Goal: Transaction & Acquisition: Purchase product/service

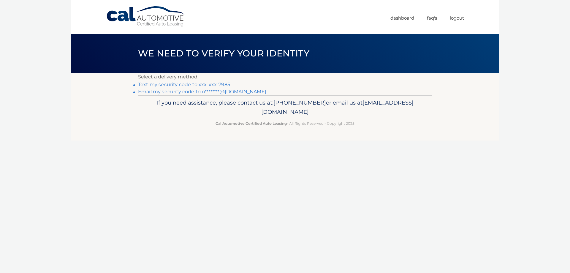
click at [162, 83] on link "Text my security code to xxx-xxx-7985" at bounding box center [184, 85] width 92 height 6
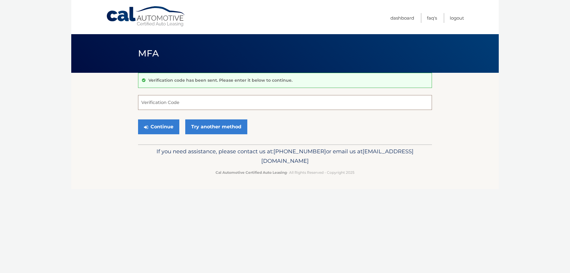
click at [173, 104] on input "Verification Code" at bounding box center [285, 102] width 294 height 15
type input "137748"
click at [167, 128] on button "Continue" at bounding box center [158, 126] width 41 height 15
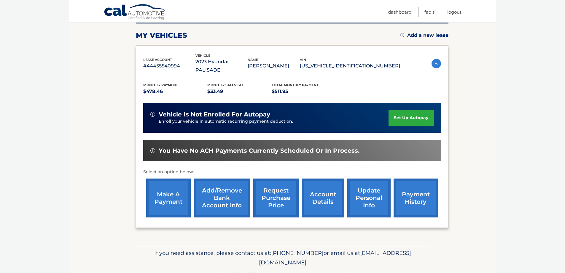
scroll to position [95, 0]
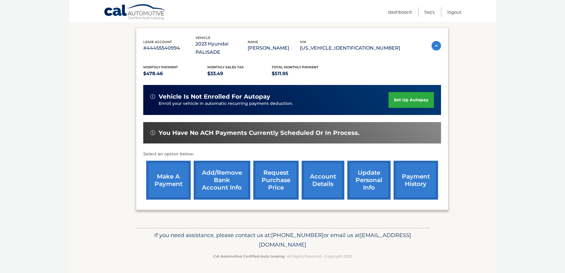
click at [162, 182] on link "make a payment" at bounding box center [168, 180] width 45 height 39
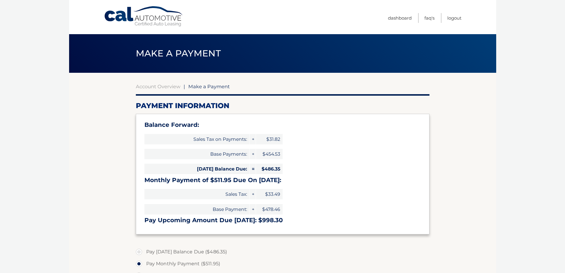
select select "M2RhNDZjMmUtMGUwNC00ZWExLWFkNmQtNTkzYTZkZmQ4NTBj"
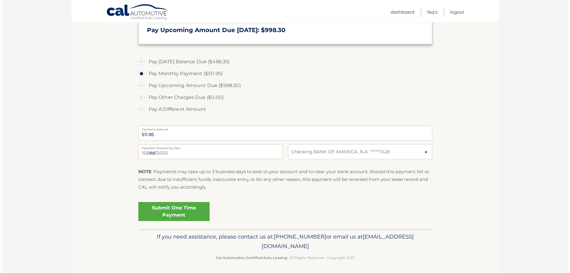
scroll to position [191, 0]
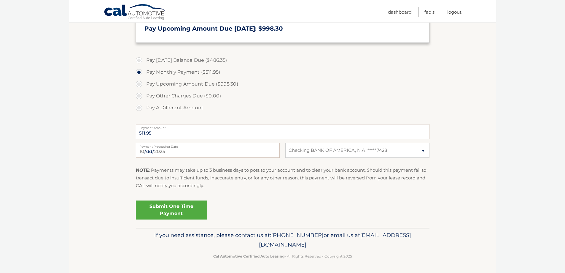
click at [190, 215] on link "Submit One Time Payment" at bounding box center [171, 209] width 71 height 19
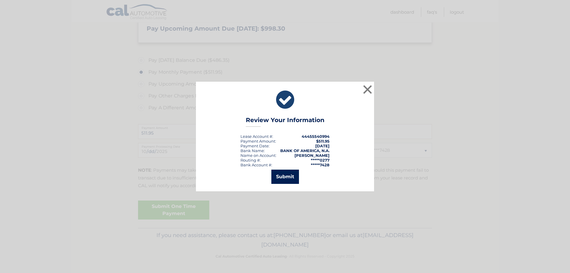
click at [286, 178] on button "Submit" at bounding box center [285, 176] width 28 height 14
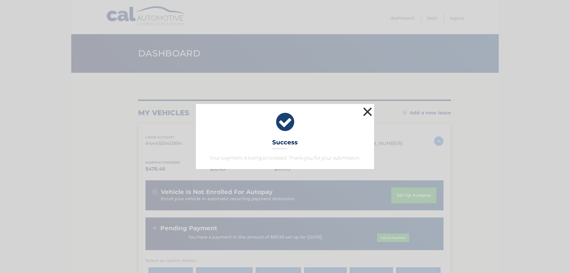
click at [366, 110] on button "×" at bounding box center [367, 112] width 12 height 12
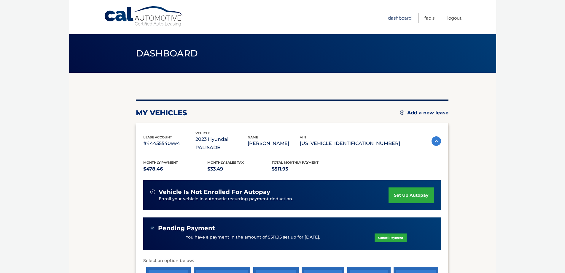
click at [397, 17] on link "Dashboard" at bounding box center [400, 18] width 24 height 10
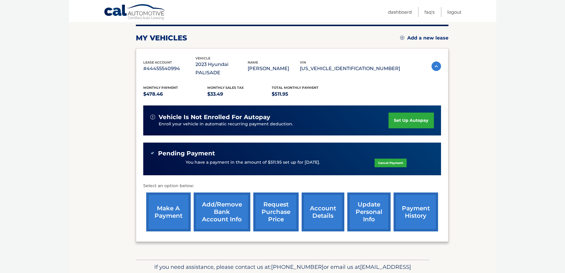
scroll to position [107, 0]
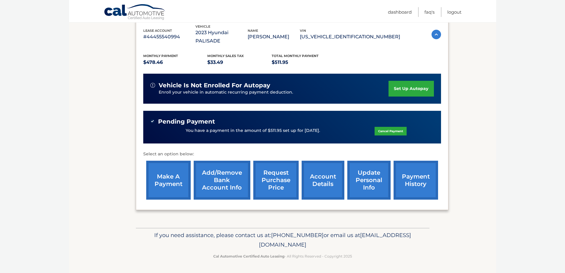
click at [316, 186] on link "account details" at bounding box center [323, 180] width 43 height 39
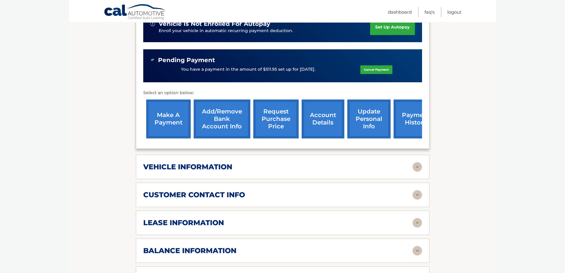
scroll to position [208, 0]
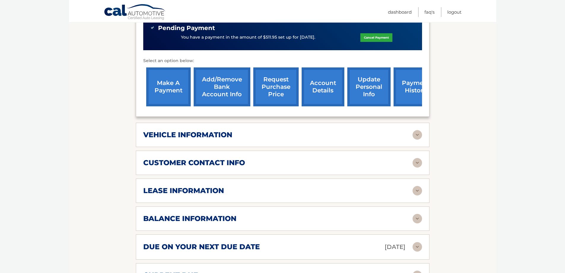
click at [420, 193] on img at bounding box center [417, 190] width 9 height 9
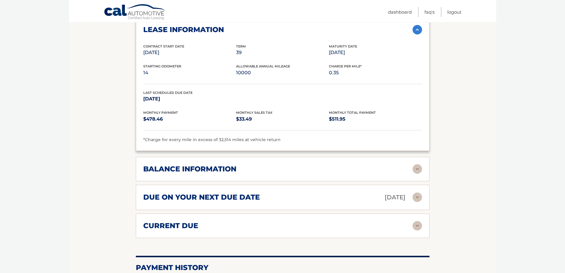
scroll to position [386, 0]
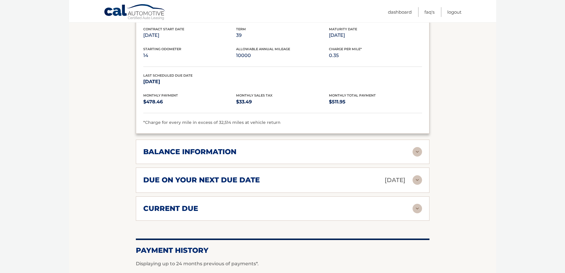
click at [411, 147] on div "balance information" at bounding box center [277, 151] width 269 height 9
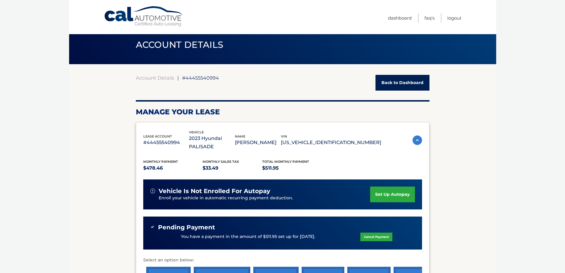
scroll to position [0, 0]
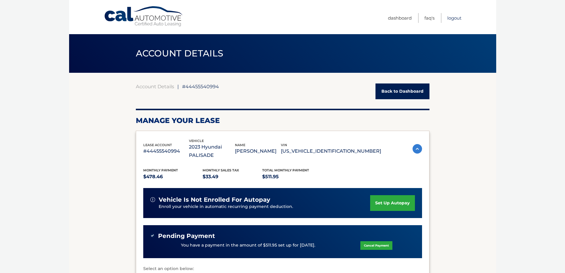
click at [454, 21] on link "Logout" at bounding box center [455, 18] width 14 height 10
